Goal: Check status

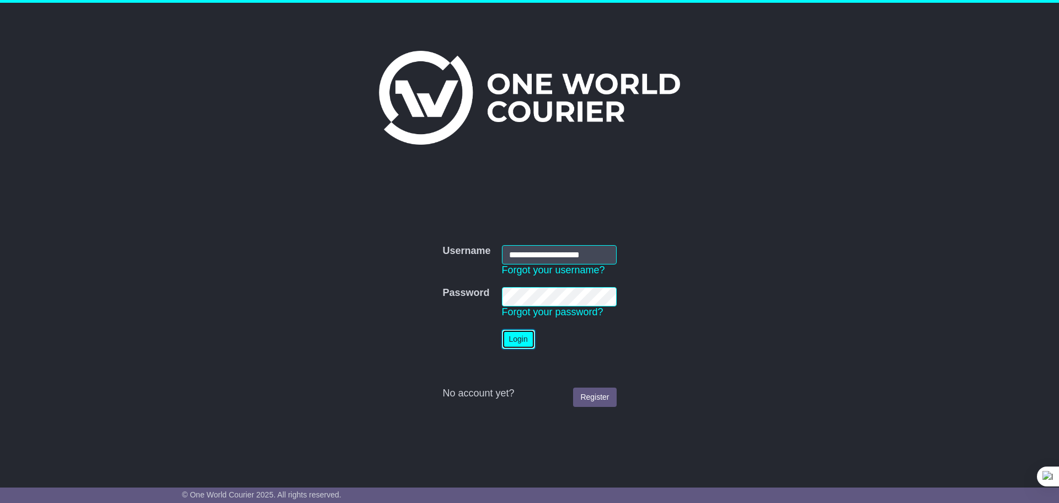
drag, startPoint x: 523, startPoint y: 330, endPoint x: 707, endPoint y: 34, distance: 349.4
click at [523, 330] on button "Login" at bounding box center [518, 338] width 33 height 19
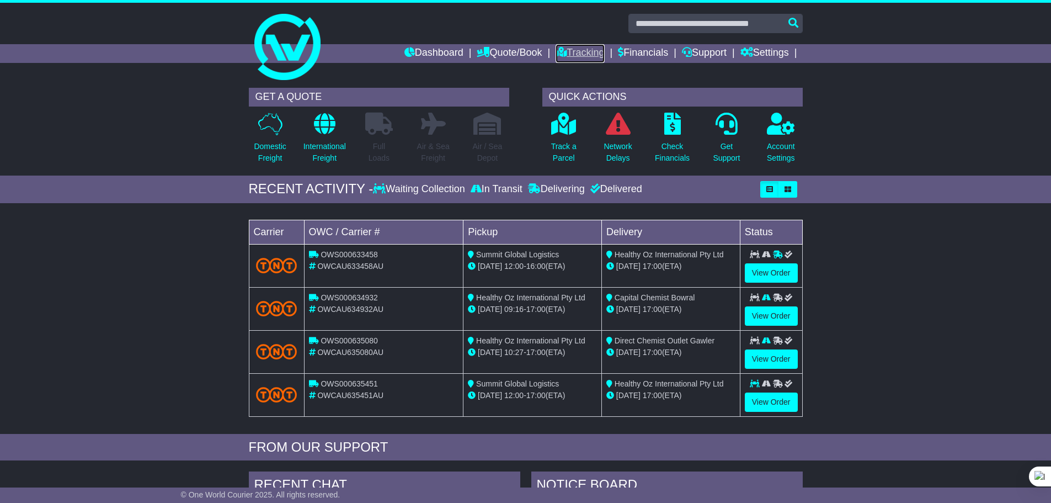
click at [575, 52] on link "Tracking" at bounding box center [580, 53] width 49 height 19
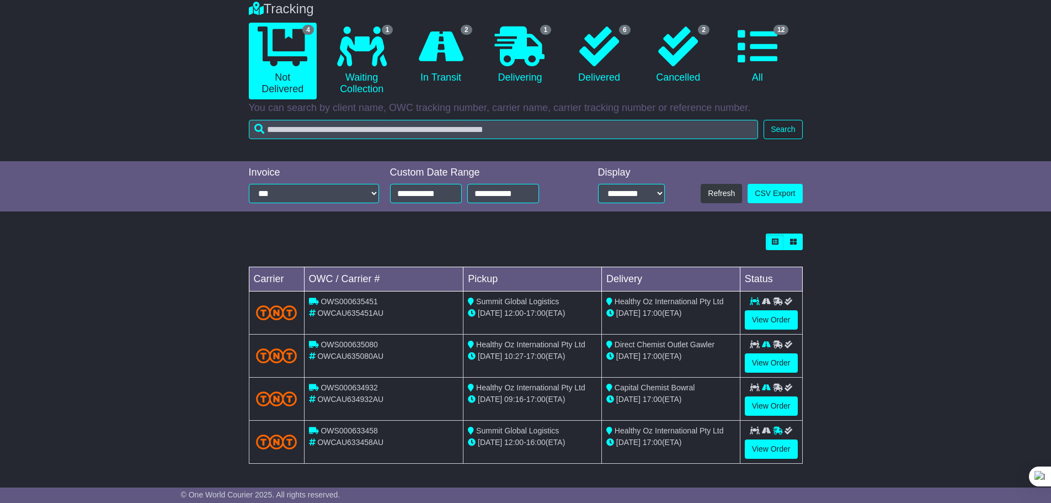
scroll to position [92, 0]
click at [364, 44] on icon at bounding box center [362, 46] width 50 height 40
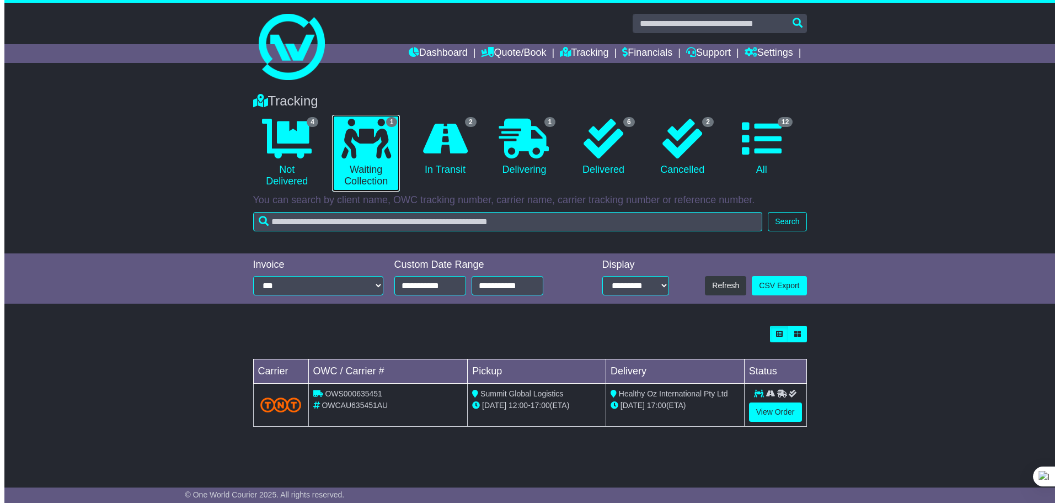
scroll to position [0, 0]
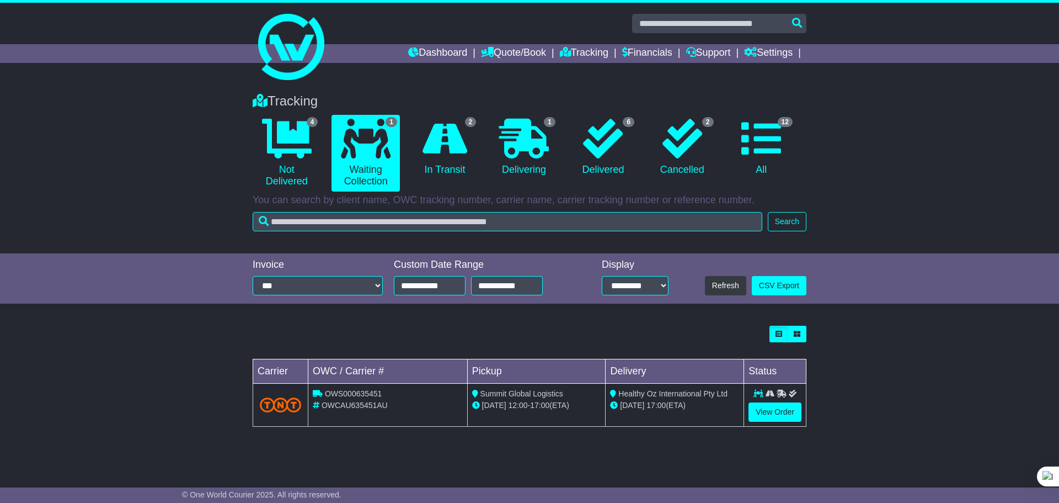
click at [834, 320] on div "Loading... No bookings found Carrier OWC / Carrier # Pickup Delivery Status OWS…" at bounding box center [529, 382] width 1059 height 124
click at [834, 359] on div "Loading... No bookings found Carrier OWC / Carrier # Pickup Delivery Status OWS…" at bounding box center [529, 382] width 1059 height 124
click at [833, 348] on div "Loading... No bookings found Carrier OWC / Carrier # Pickup Delivery Status OWS…" at bounding box center [529, 382] width 1059 height 124
click at [819, 434] on div "Loading... No bookings found Carrier OWC / Carrier # Pickup Delivery Status OWS…" at bounding box center [529, 382] width 1059 height 124
